Goal: Transaction & Acquisition: Purchase product/service

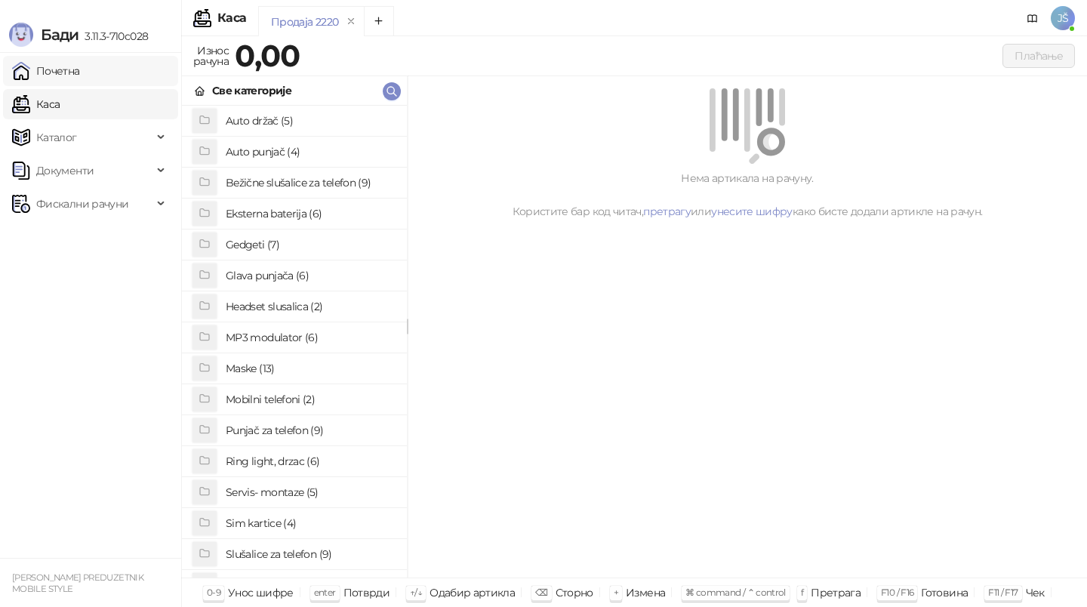
click at [80, 75] on link "Почетна" at bounding box center [46, 71] width 68 height 30
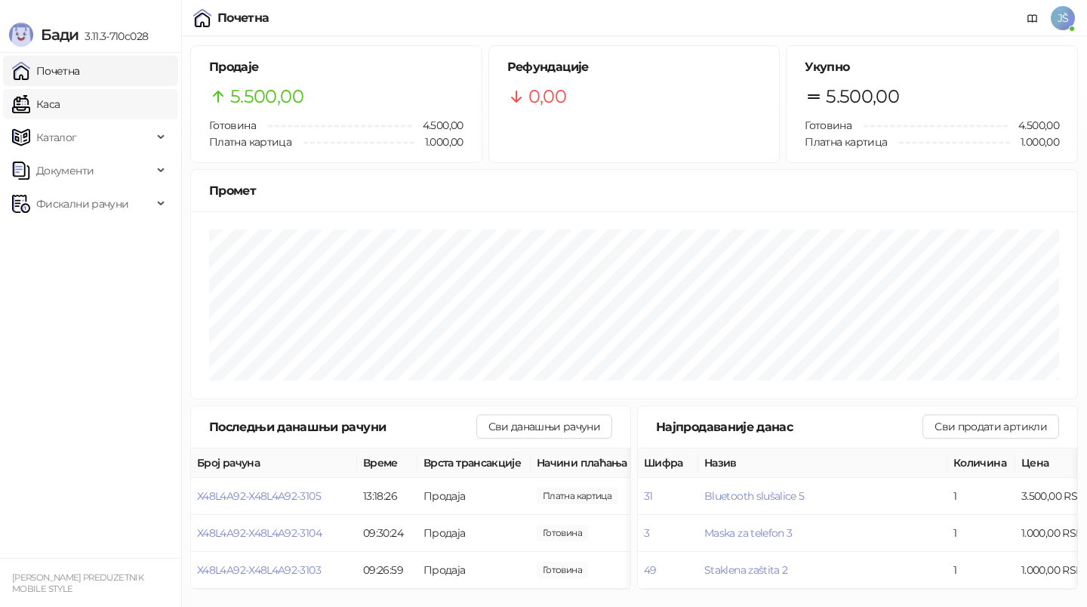
click at [60, 115] on link "Каса" at bounding box center [36, 104] width 48 height 30
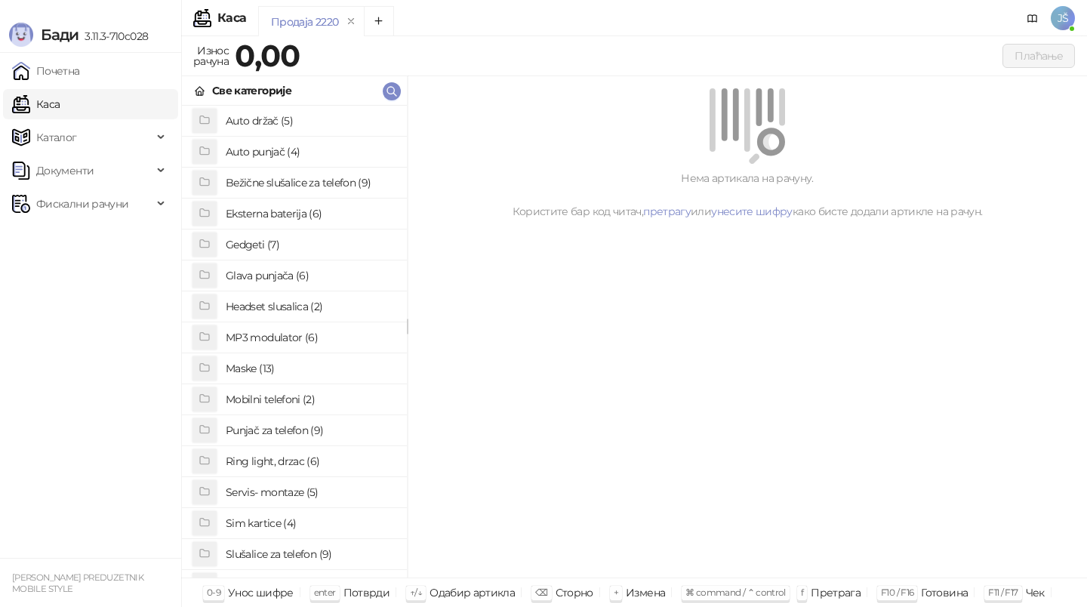
click at [297, 429] on h4 "Punjač za telefon (9)" at bounding box center [310, 430] width 169 height 24
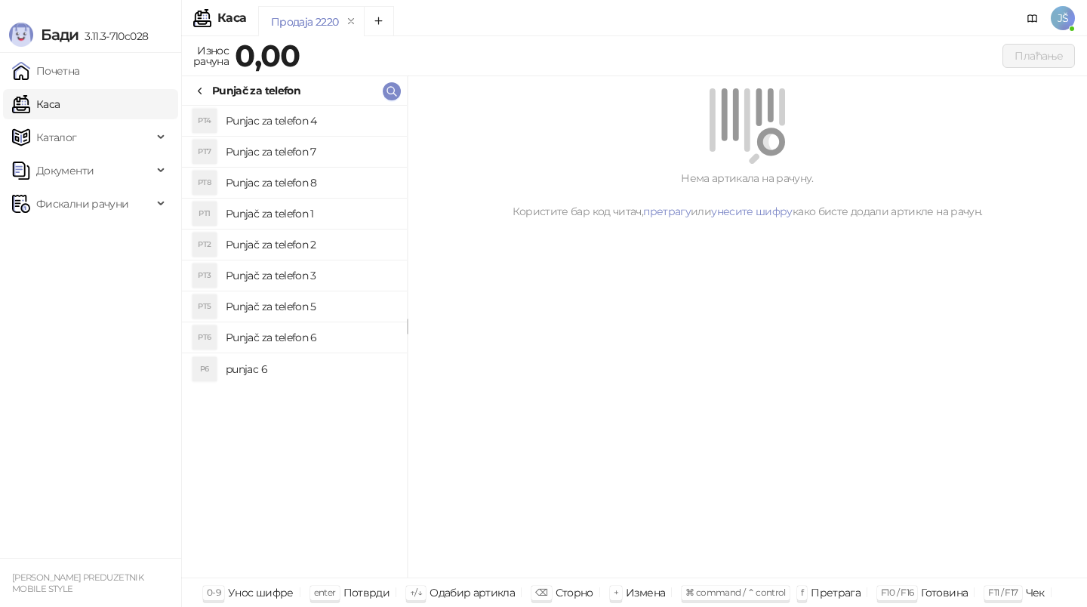
click at [318, 207] on h4 "Punjač za telefon 1" at bounding box center [310, 214] width 169 height 24
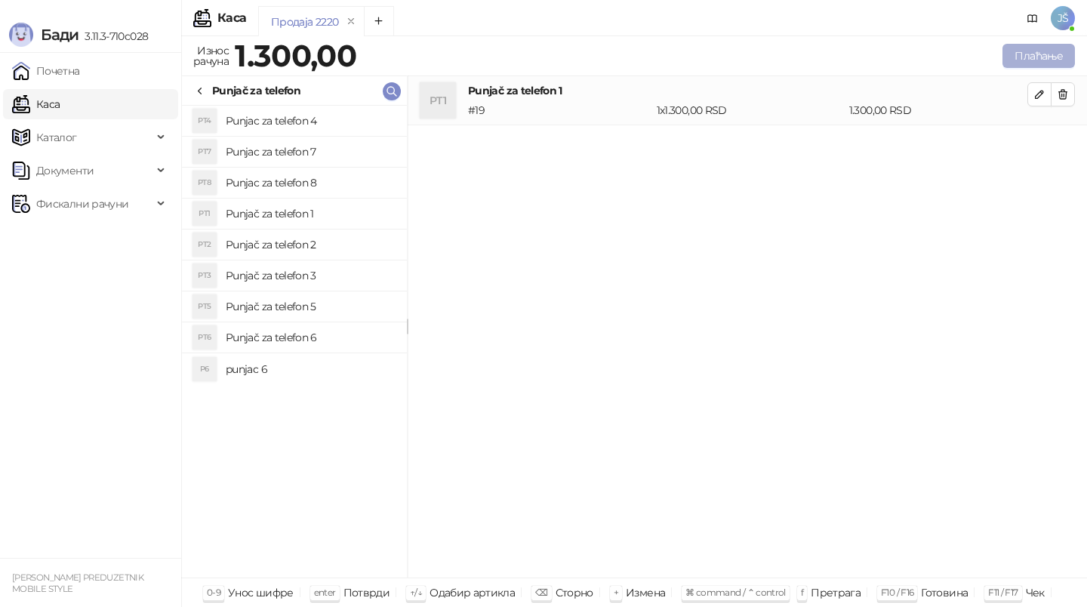
click at [1052, 51] on button "Плаћање" at bounding box center [1038, 56] width 72 height 24
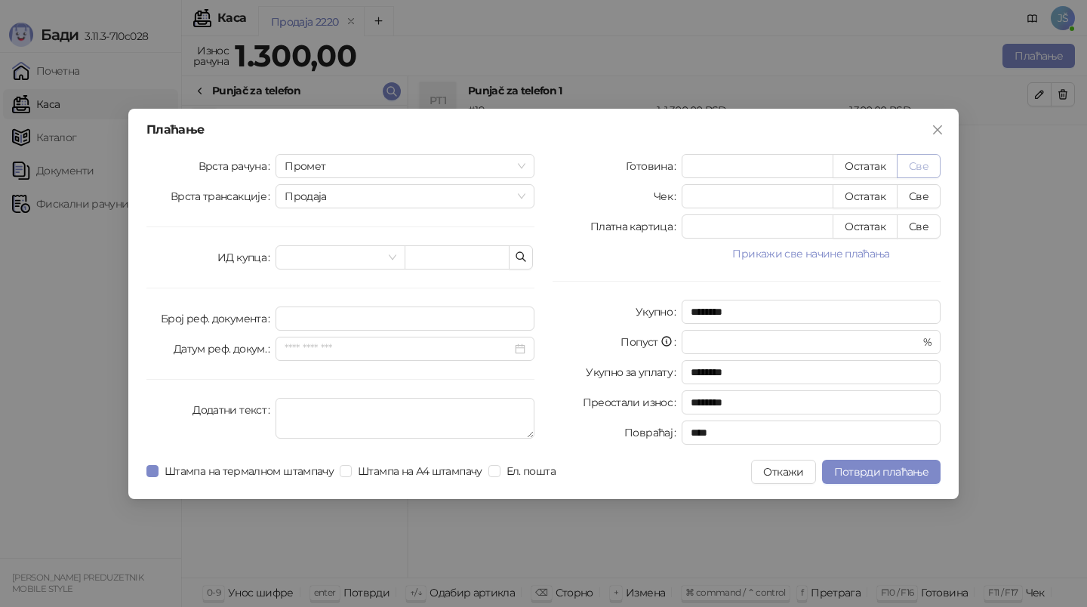
click at [913, 168] on button "Све" at bounding box center [919, 166] width 44 height 24
type input "****"
click at [884, 480] on button "Потврди плаћање" at bounding box center [881, 472] width 118 height 24
